Goal: Transaction & Acquisition: Download file/media

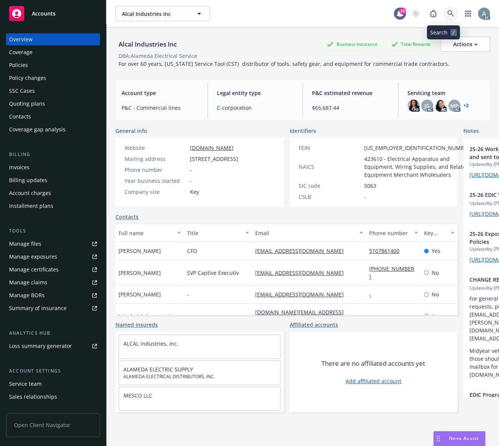
click at [448, 14] on icon at bounding box center [451, 13] width 7 height 7
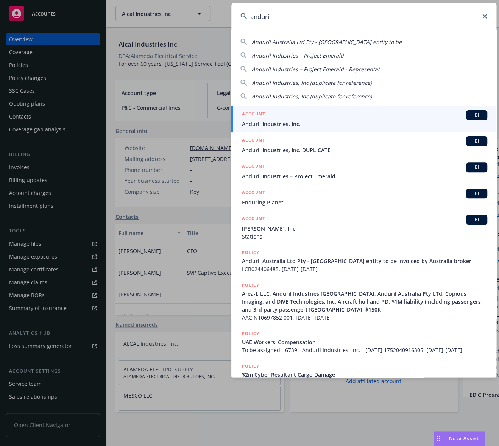
type input "anduril"
click at [386, 119] on div "ACCOUNT BI" at bounding box center [365, 115] width 246 height 10
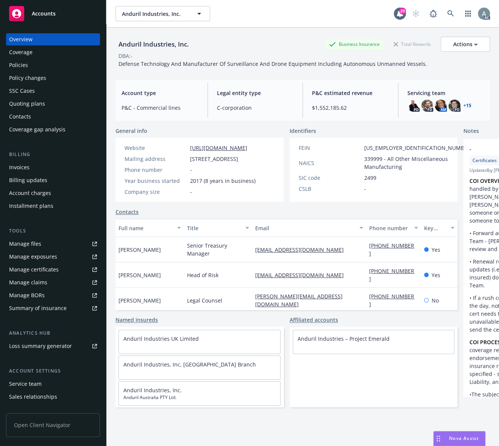
click at [172, 49] on div "Anduril Industries, Inc." at bounding box center [154, 44] width 77 height 10
drag, startPoint x: 150, startPoint y: 41, endPoint x: 113, endPoint y: 39, distance: 36.8
click at [113, 39] on div "Anduril Industries, Inc. Business Insurance Total Rewards Actions DBA: - Defens…" at bounding box center [302, 251] width 393 height 446
copy div "Anduril Industries, Inc."
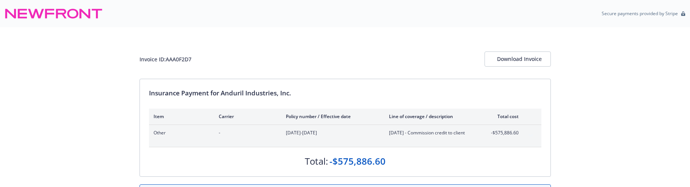
click at [173, 60] on div "Invoice ID: AAA0F2D7" at bounding box center [165, 59] width 52 height 8
click at [175, 59] on div "Invoice ID: AAA0F2D7" at bounding box center [165, 59] width 52 height 8
click at [196, 59] on div "Invoice ID: AAA0F2D7 Download Invoice" at bounding box center [344, 59] width 411 height 15
drag, startPoint x: 194, startPoint y: 58, endPoint x: 166, endPoint y: 57, distance: 27.3
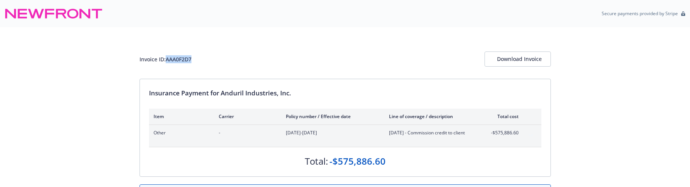
click at [167, 57] on div "Invoice ID: AAA0F2D7 Download Invoice" at bounding box center [344, 59] width 411 height 15
copy div "AAA0F2D7"
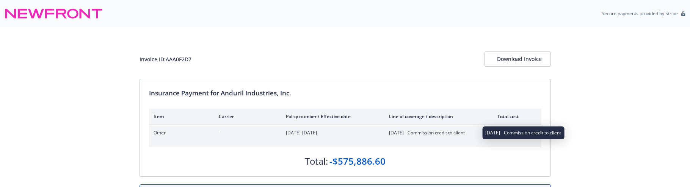
click at [451, 131] on span "[DATE] - Commission credit to client" at bounding box center [433, 133] width 89 height 7
drag, startPoint x: 473, startPoint y: 132, endPoint x: 389, endPoint y: 133, distance: 83.8
click at [389, 133] on span "[DATE] - Commission credit to client" at bounding box center [433, 133] width 89 height 7
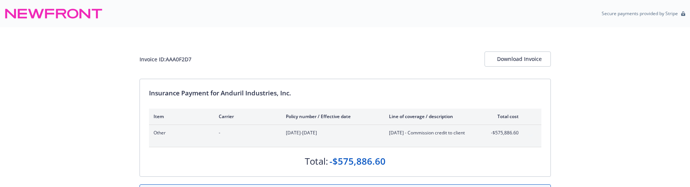
copy span "[DATE] - Commission credit to client"
click at [176, 60] on div "Invoice ID: AAA0F2D7" at bounding box center [165, 59] width 52 height 8
copy div "AAA0F2D7"
click at [384, 158] on div "-$575,886.60" at bounding box center [357, 161] width 56 height 13
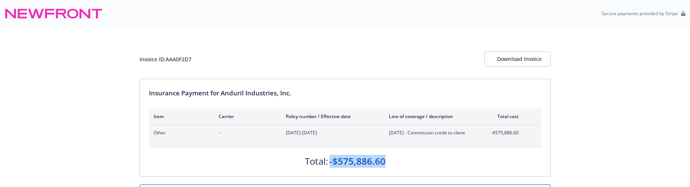
drag, startPoint x: 388, startPoint y: 161, endPoint x: 330, endPoint y: 158, distance: 57.7
click at [330, 158] on div "Total: -$575,886.60" at bounding box center [345, 157] width 392 height 20
copy div "-$575,886.60"
click at [394, 134] on span "[DATE] - Commission credit to client" at bounding box center [433, 133] width 89 height 7
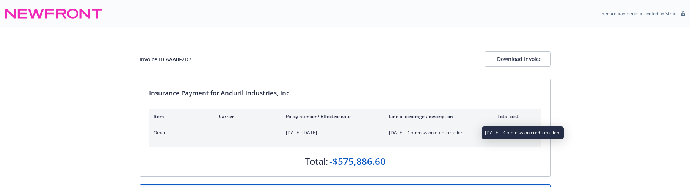
drag, startPoint x: 388, startPoint y: 132, endPoint x: 474, endPoint y: 134, distance: 85.7
click at [472, 135] on div "Other - [DATE]-[DATE] [DATE] - Commission credit to client -$575,886.60" at bounding box center [335, 133] width 365 height 7
copy span "[DATE] - Commission credit to client"
